Goal: Task Accomplishment & Management: Complete application form

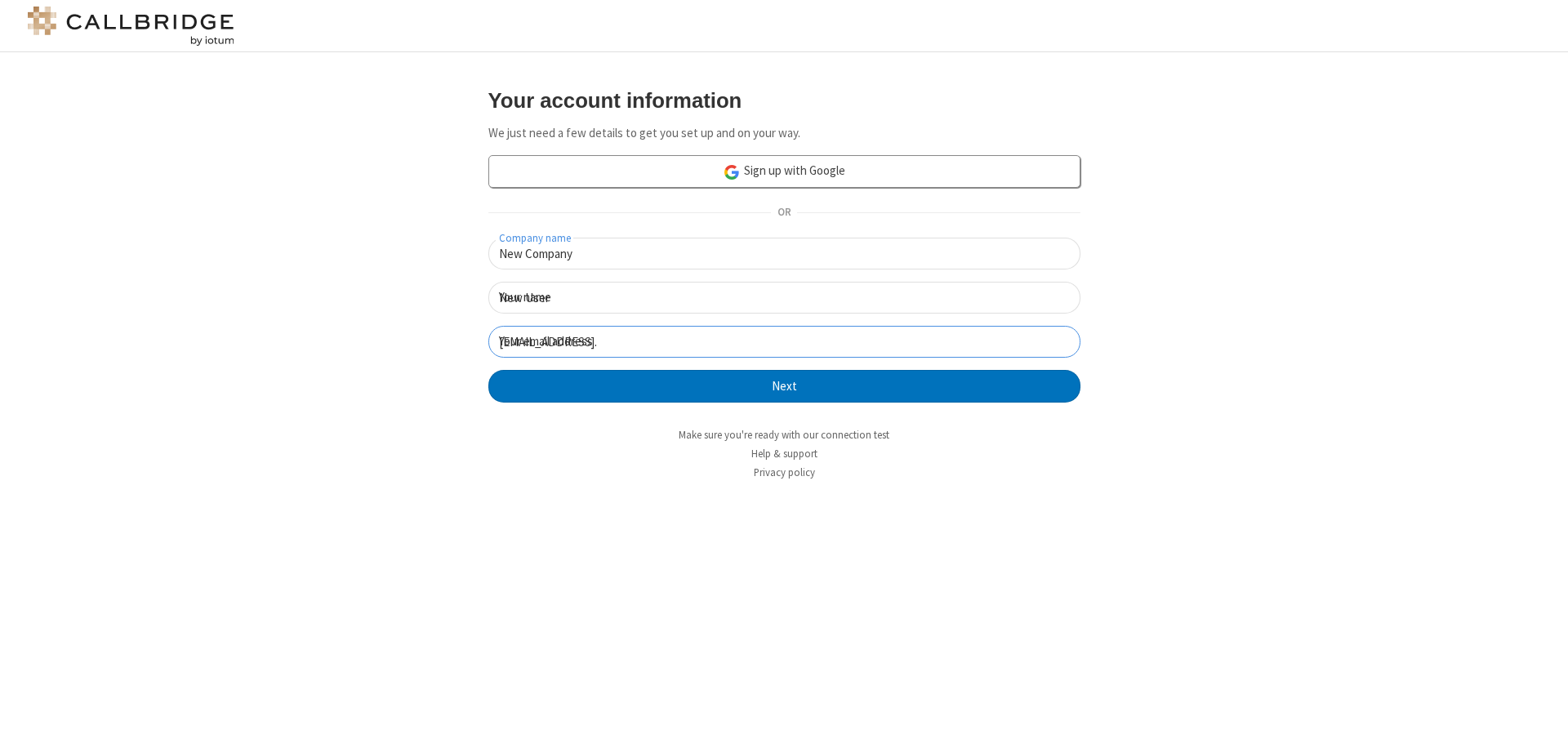
click button "Next" at bounding box center [784, 386] width 592 height 33
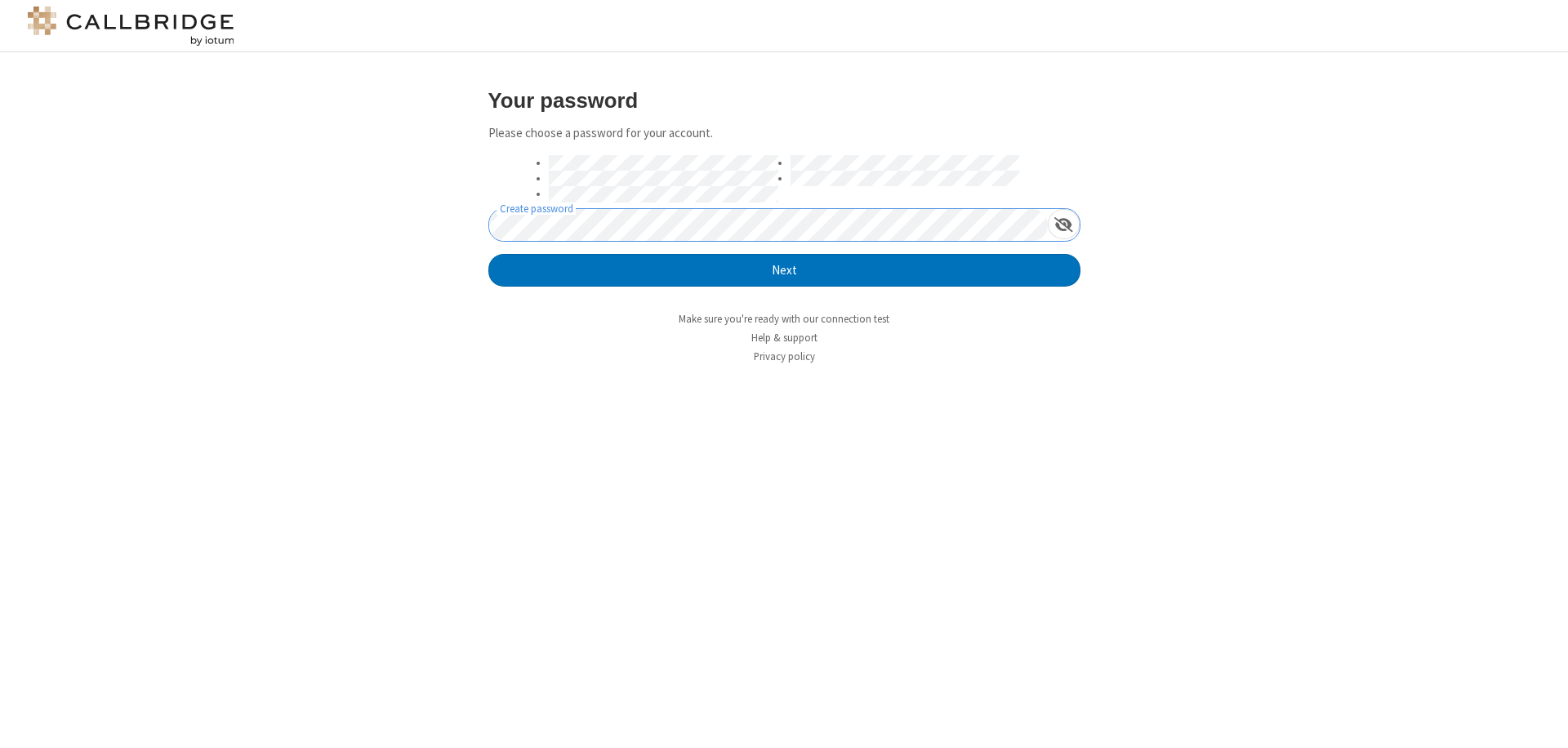
click button "Next" at bounding box center [784, 271] width 592 height 33
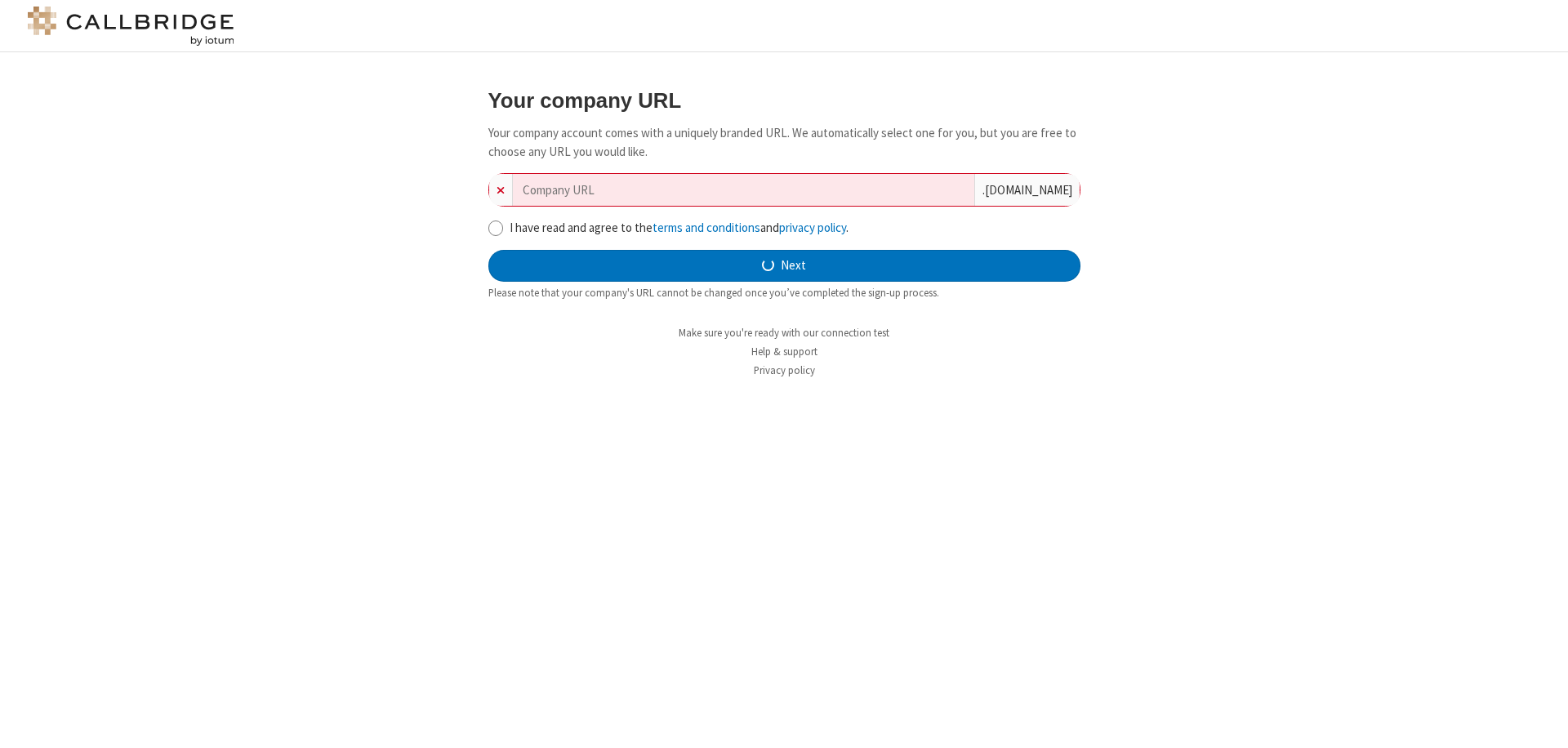
type input "new-company-expanded-50288"
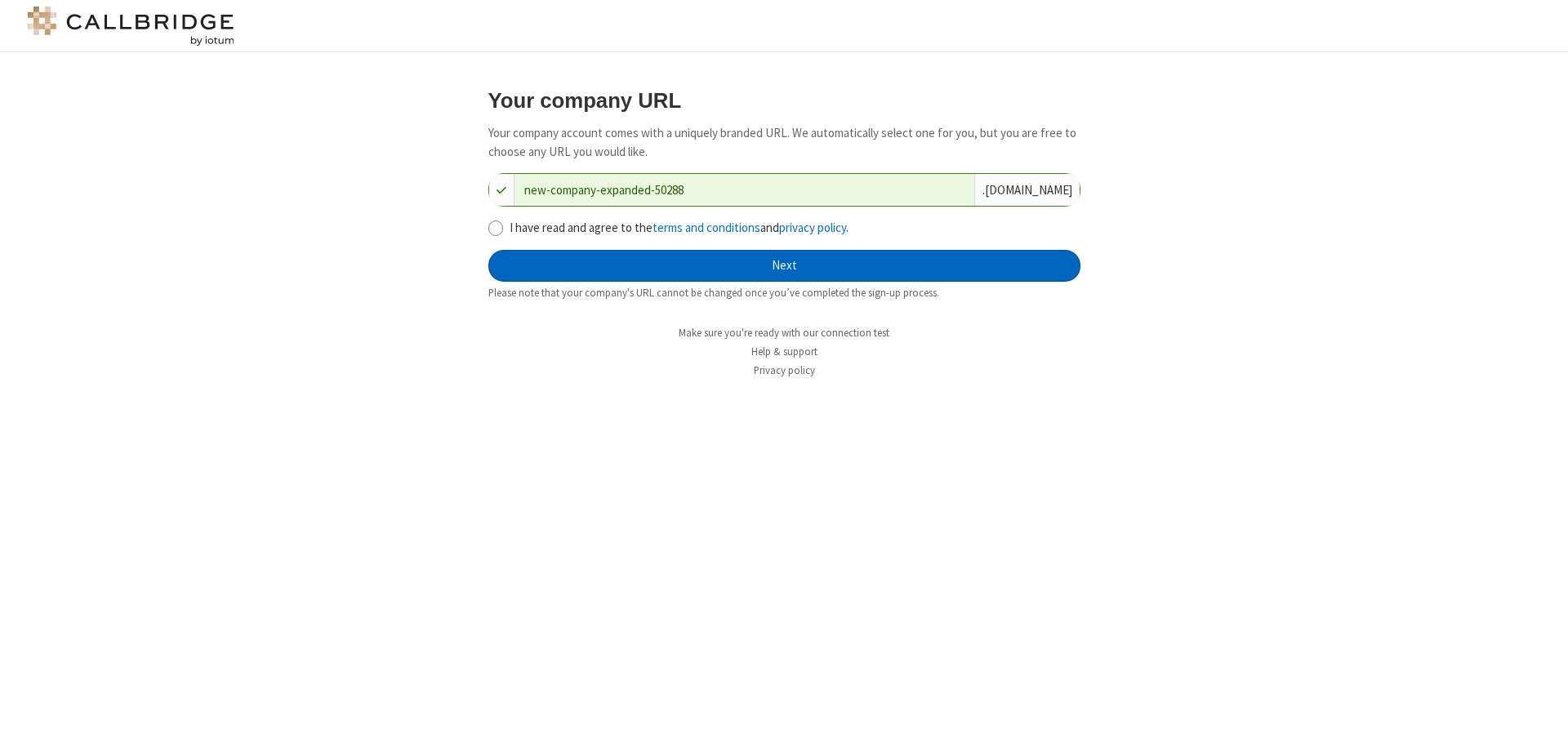
click at [784, 265] on button "Next" at bounding box center [784, 266] width 592 height 33
